Goal: Information Seeking & Learning: Find specific fact

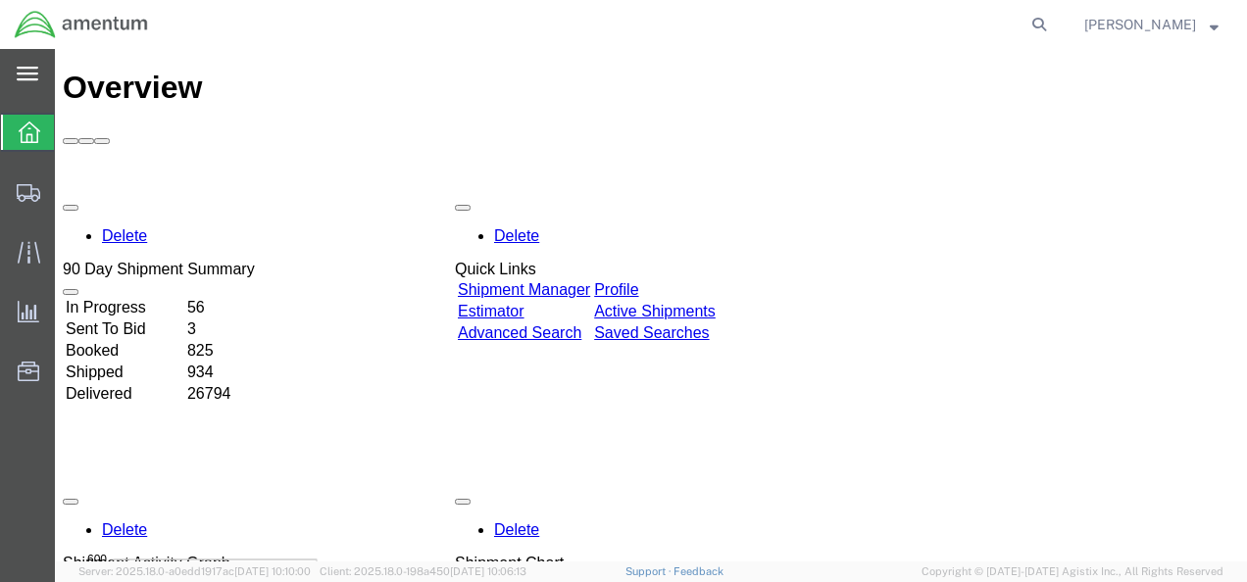
click at [26, 76] on icon at bounding box center [28, 74] width 22 height 15
click at [1053, 22] on icon at bounding box center [1038, 24] width 27 height 27
paste input "1194460102"
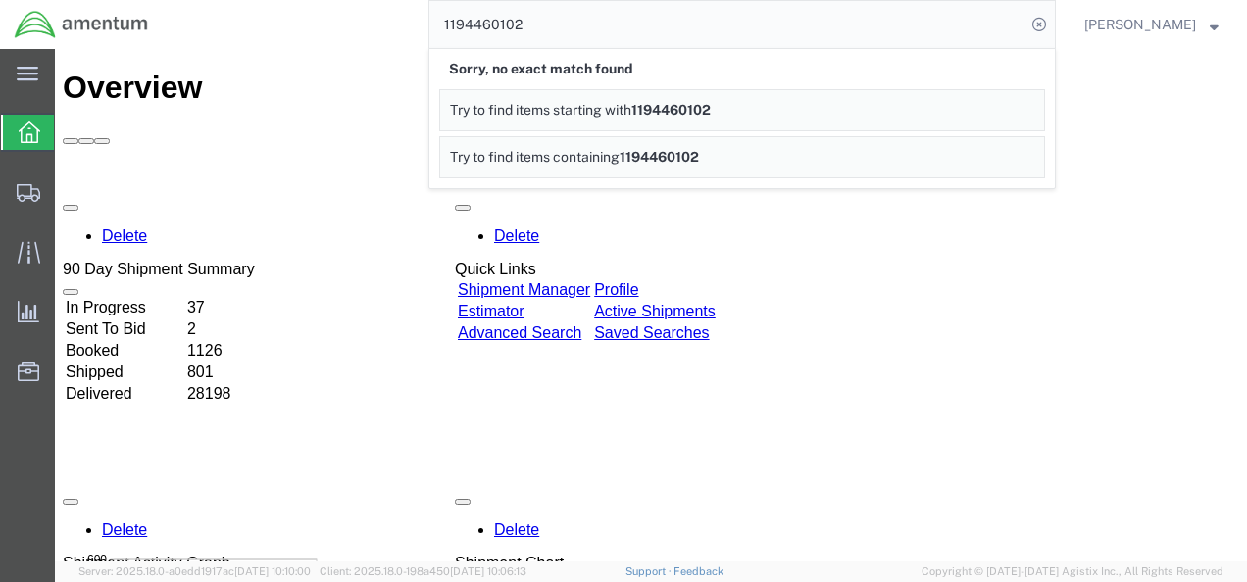
click at [620, 153] on span "Try to find items containing" at bounding box center [535, 157] width 170 height 16
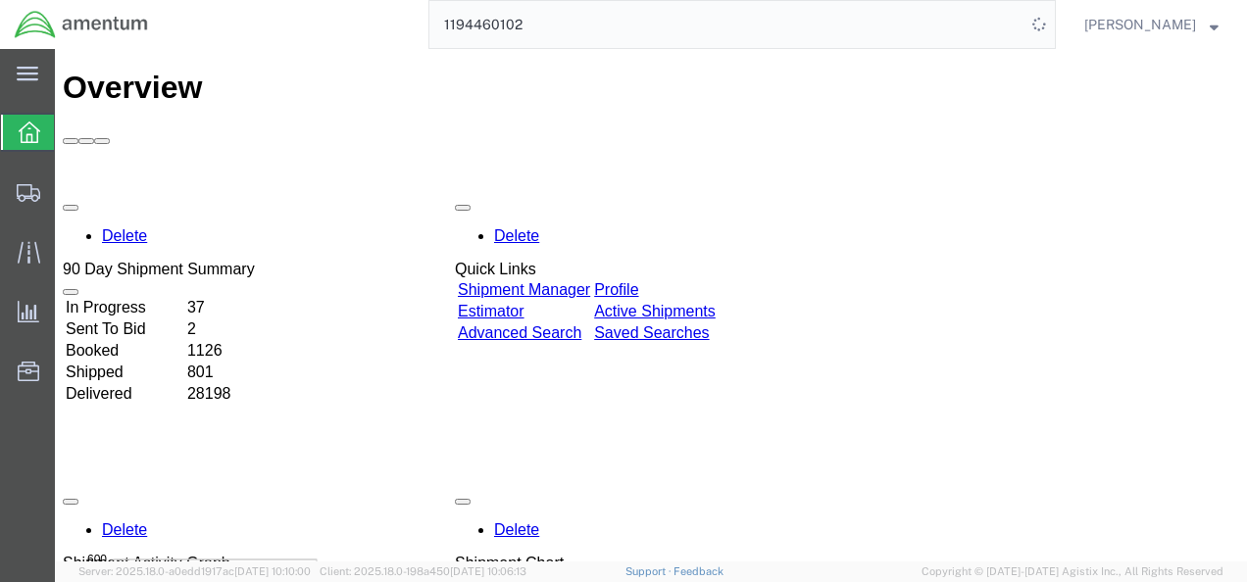
drag, startPoint x: 656, startPoint y: 22, endPoint x: 390, endPoint y: 28, distance: 265.7
click at [390, 28] on div "1194460102" at bounding box center [609, 24] width 893 height 49
paste input "4732.C0.03TR.13100302.937E0030"
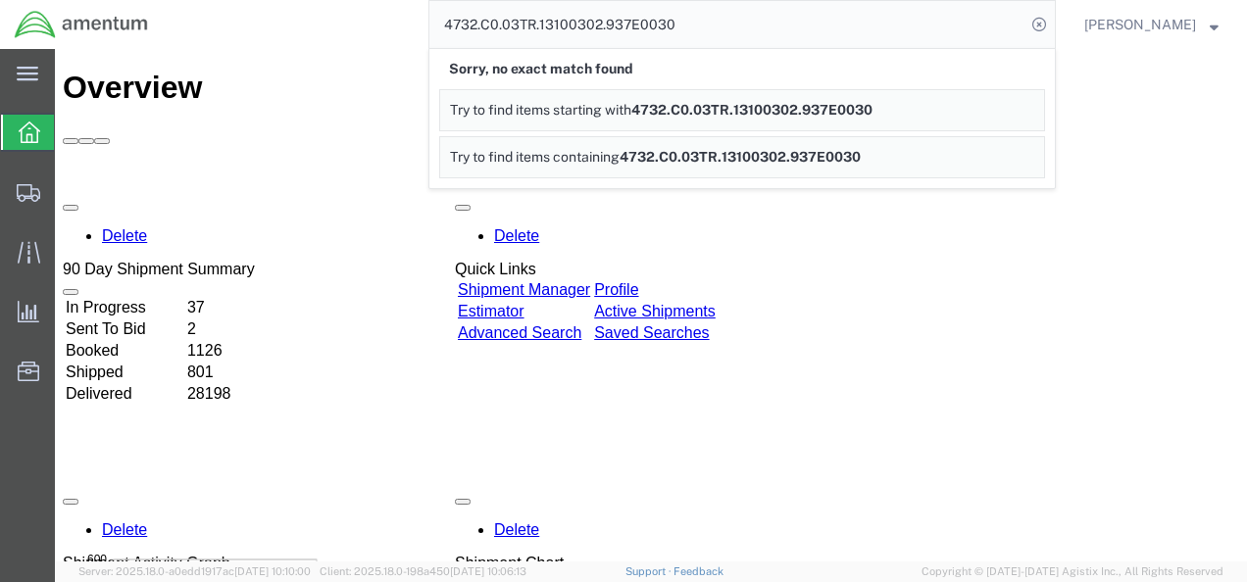
click at [586, 149] on span "Try to find items containing" at bounding box center [535, 157] width 170 height 16
drag, startPoint x: 799, startPoint y: 27, endPoint x: 413, endPoint y: 22, distance: 386.3
click at [412, 25] on div "4732.C0.03TR.13100302.937E0030 Sorry, no partial match found Try to find items …" at bounding box center [609, 24] width 893 height 49
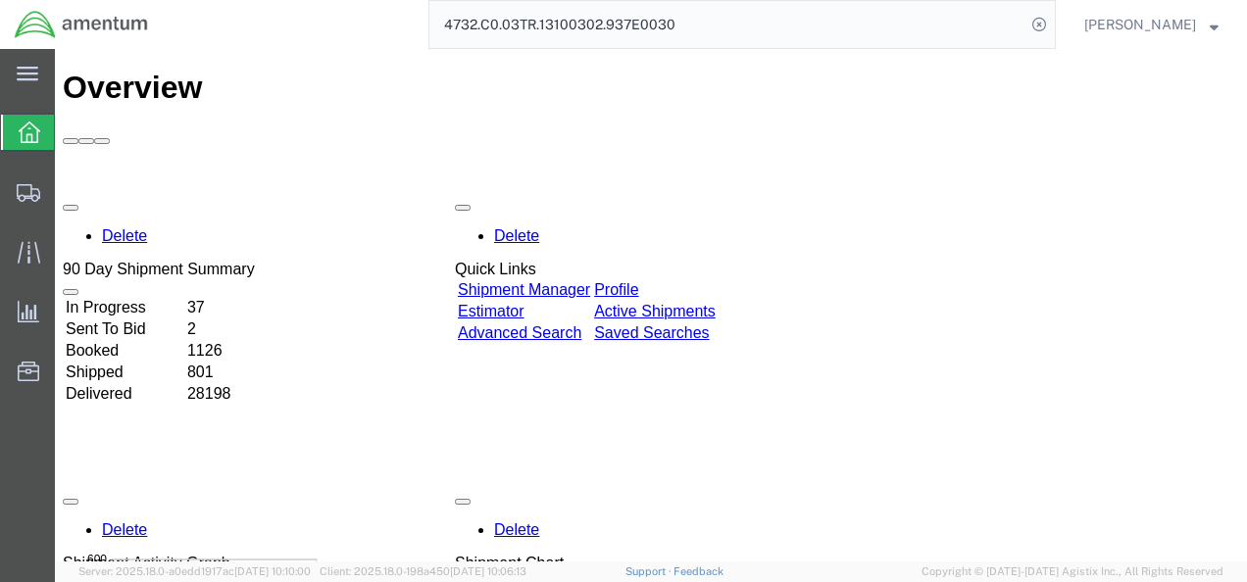
paste input "[PHONE_NUMBER]"
type input "[PHONE_NUMBER]"
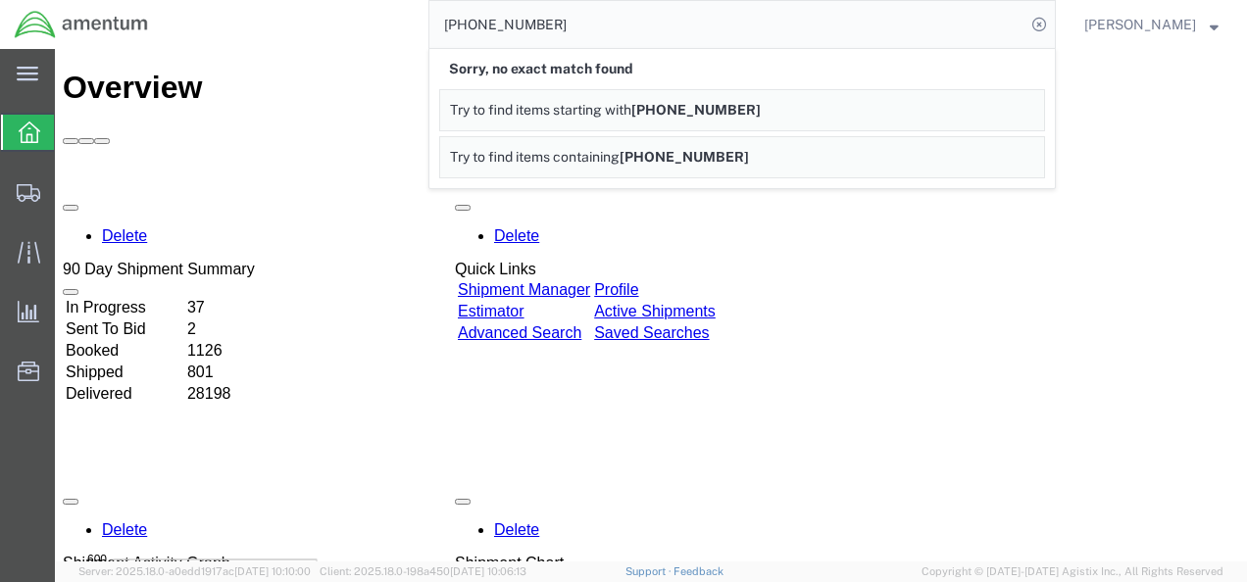
click at [581, 153] on span "Try to find items containing" at bounding box center [535, 157] width 170 height 16
